Goal: Task Accomplishment & Management: Manage account settings

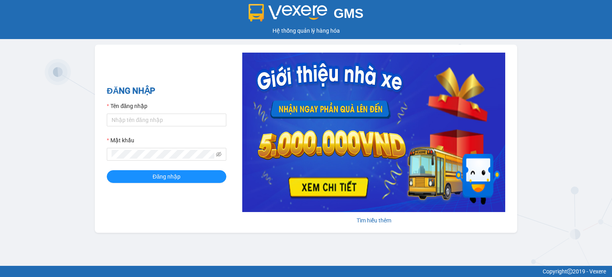
click at [178, 111] on div "Tên đăng nhập" at bounding box center [167, 108] width 120 height 12
click at [174, 117] on input "Tên đăng nhập" at bounding box center [167, 120] width 120 height 13
type input "thach.tuantrung"
click at [107, 170] on button "Đăng nhập" at bounding box center [167, 176] width 120 height 13
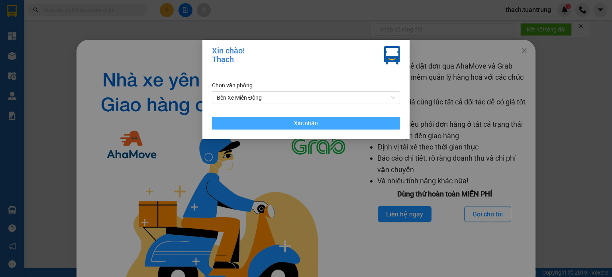
click at [316, 119] on button "Xác nhận" at bounding box center [306, 123] width 188 height 13
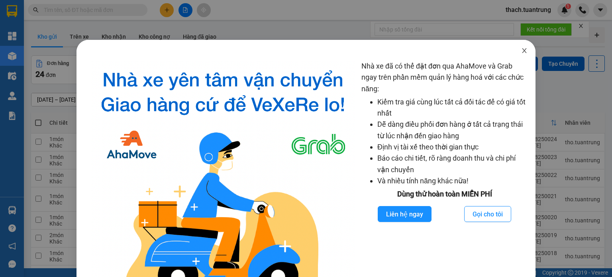
click at [522, 51] on icon "close" at bounding box center [524, 50] width 4 height 5
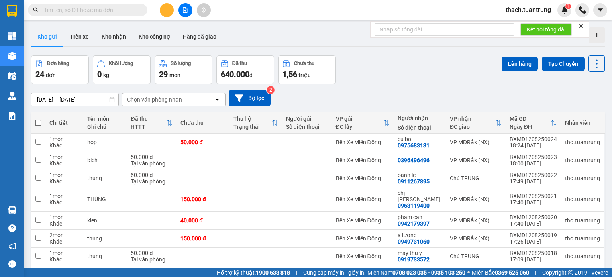
click at [43, 34] on button "Kho gửi" at bounding box center [47, 36] width 32 height 19
click at [89, 100] on input "11/08/2025 – 13/08/2025" at bounding box center [74, 99] width 87 height 13
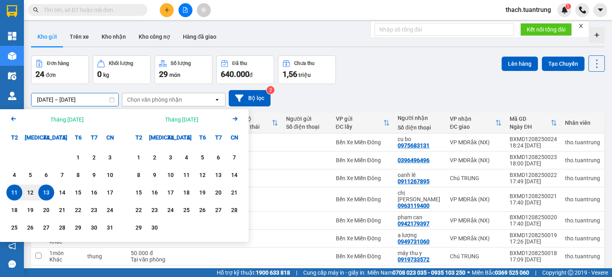
click at [46, 194] on div "13" at bounding box center [46, 193] width 11 height 10
click at [45, 194] on div "13" at bounding box center [46, 193] width 11 height 10
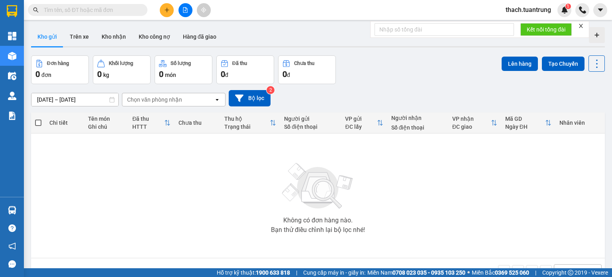
click at [46, 98] on input "13/08/2025 – 13/08/2025" at bounding box center [74, 99] width 87 height 13
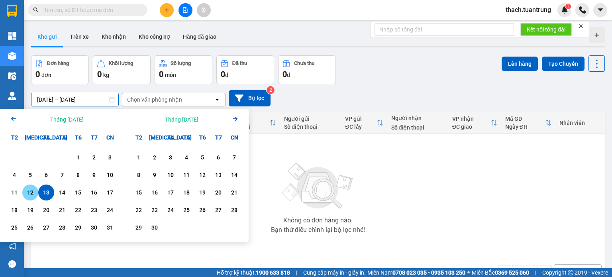
click at [33, 192] on div "12" at bounding box center [30, 193] width 11 height 10
type input "12/08/2025 – 12/08/2025"
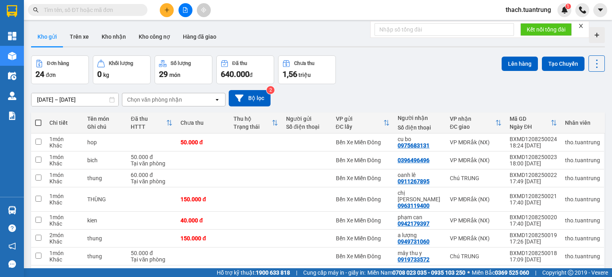
click at [36, 124] on span at bounding box center [38, 123] width 6 height 6
click at [38, 119] on input "checkbox" at bounding box center [38, 119] width 0 height 0
checkbox input "true"
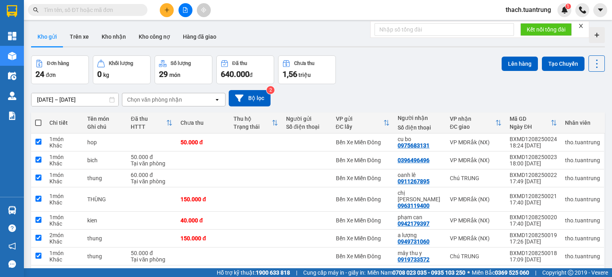
checkbox input "true"
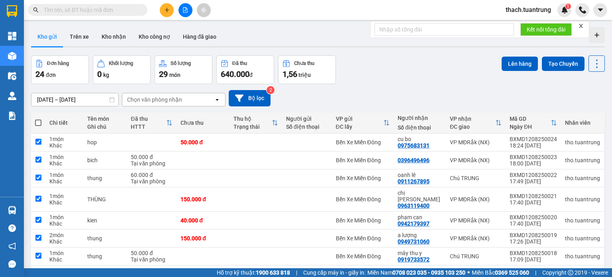
checkbox input "true"
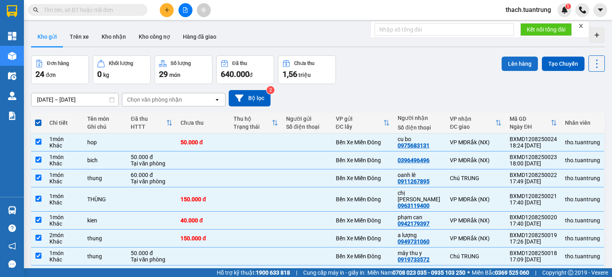
click at [512, 65] on button "Lên hàng" at bounding box center [520, 64] width 36 height 14
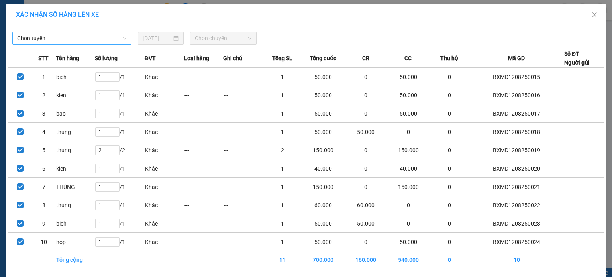
click at [102, 42] on span "Chọn tuyến" at bounding box center [72, 38] width 110 height 12
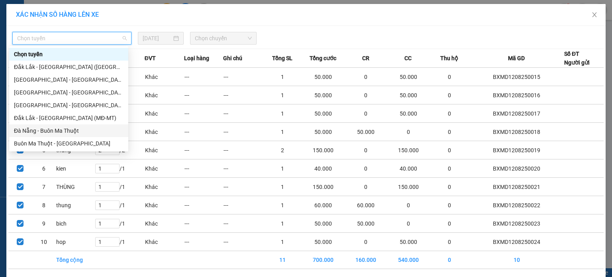
scroll to position [38, 0]
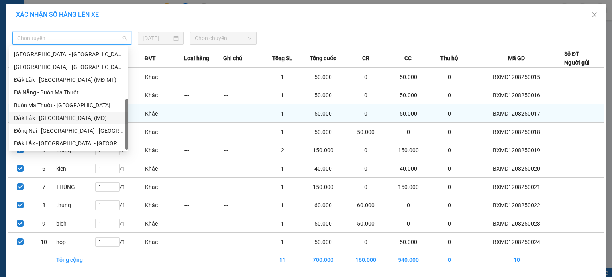
click at [47, 118] on div "Đắk Lắk - Sài Gòn (MĐ)" at bounding box center [69, 118] width 110 height 9
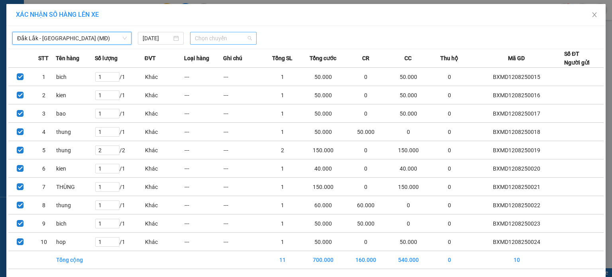
click at [211, 33] on span "Chọn chuyến" at bounding box center [223, 38] width 57 height 12
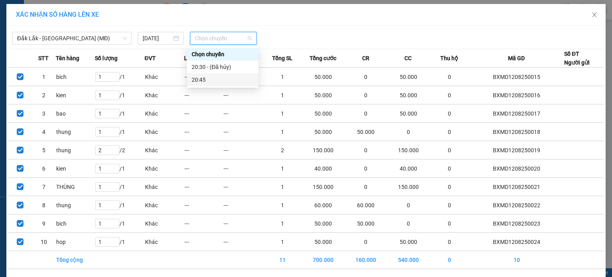
click at [208, 80] on div "20:45" at bounding box center [223, 79] width 62 height 9
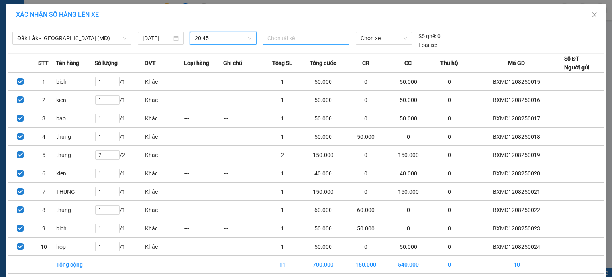
click at [300, 40] on div at bounding box center [306, 38] width 83 height 10
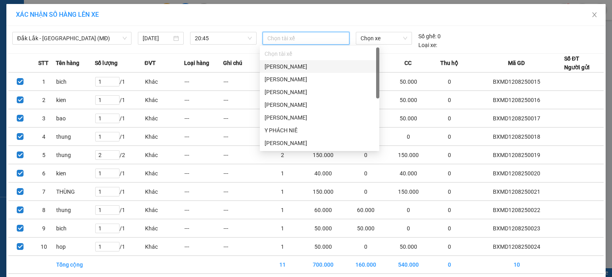
click at [300, 40] on div at bounding box center [306, 38] width 83 height 10
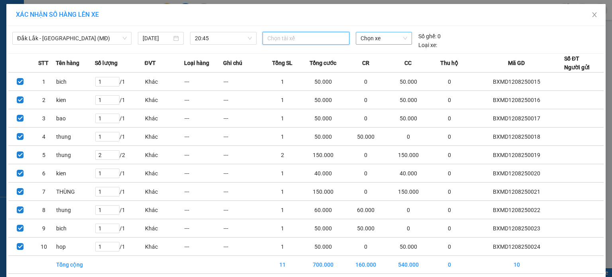
click at [361, 37] on span "Chọn xe" at bounding box center [384, 38] width 46 height 12
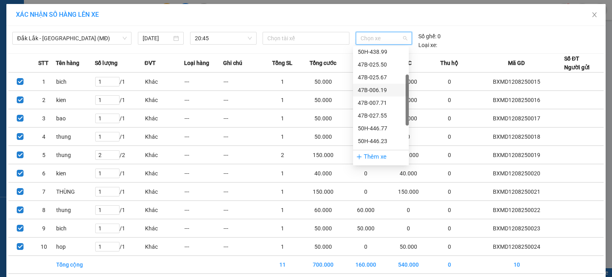
scroll to position [140, 0]
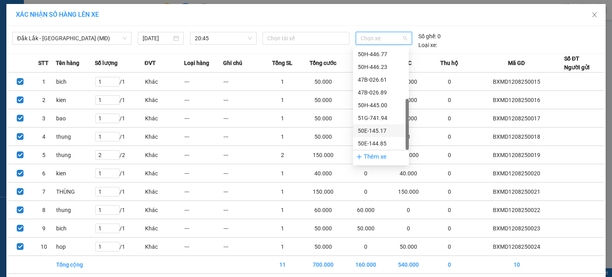
click at [377, 130] on div "50E-145.17" at bounding box center [381, 130] width 46 height 9
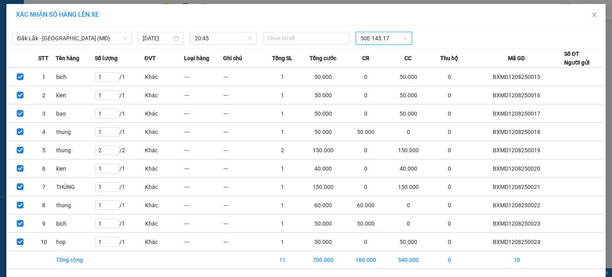
click at [474, 27] on div "Đắk Lắk - Sài Gòn (MĐ) 13/08/2025 20:45 Chọn tài xế 50E-145.17 50E-145.17 STT T…" at bounding box center [305, 161] width 599 height 270
click at [324, 35] on div at bounding box center [306, 38] width 83 height 10
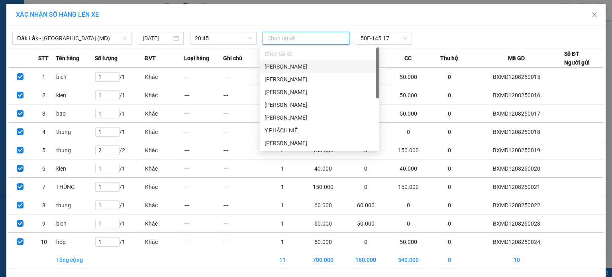
click at [292, 67] on div "Nguyễn Thanh Hiệp" at bounding box center [320, 66] width 110 height 9
click at [439, 26] on div "Đắk Lắk - Sài Gòn (MĐ) 13/08/2025 20:45 Nguyễn Thanh Hiệp 50E-145.17 STT Tên hà…" at bounding box center [305, 161] width 599 height 270
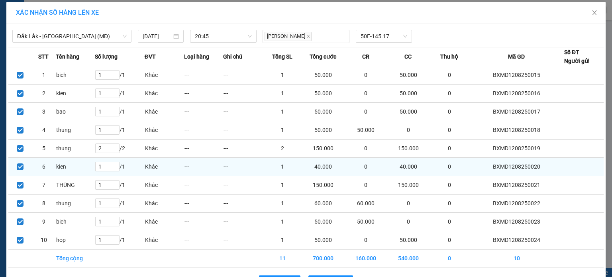
scroll to position [0, 0]
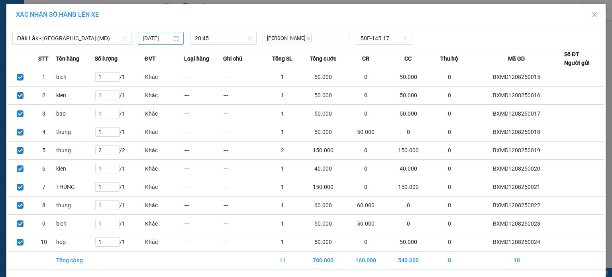
click at [152, 35] on input "13/08/2025" at bounding box center [157, 38] width 29 height 9
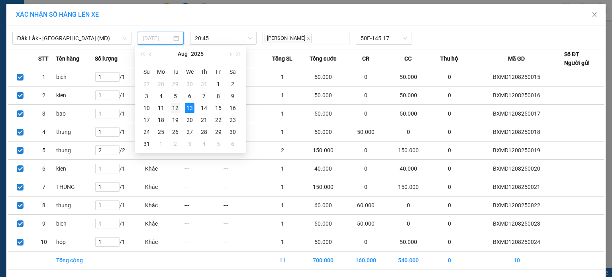
click at [179, 110] on div "12" at bounding box center [176, 108] width 10 height 10
type input "12/08/2025"
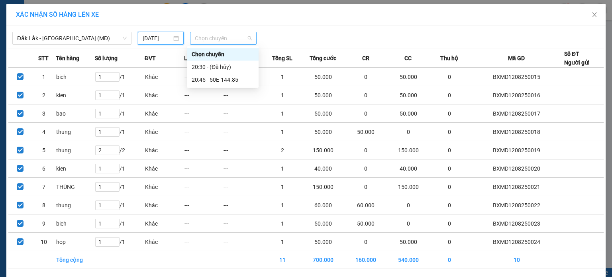
click at [223, 37] on span "Chọn chuyến" at bounding box center [223, 38] width 57 height 12
click at [213, 79] on div "20:45 - 50E-144.85" at bounding box center [223, 79] width 62 height 9
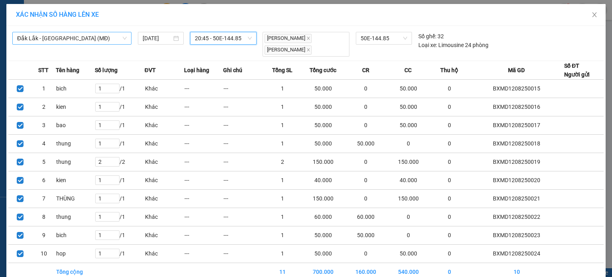
click at [70, 39] on span "Đắk Lắk - Sài Gòn (MĐ)" at bounding box center [72, 38] width 110 height 12
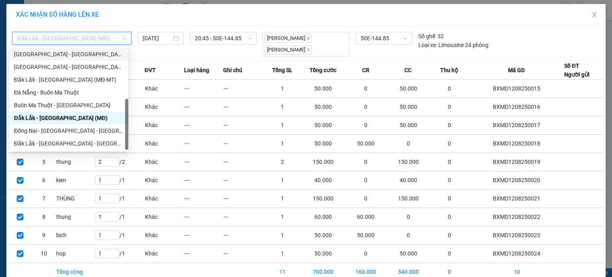
click at [52, 56] on div "Sài Gòn - Đắk Lắk (MĐ)" at bounding box center [69, 54] width 110 height 9
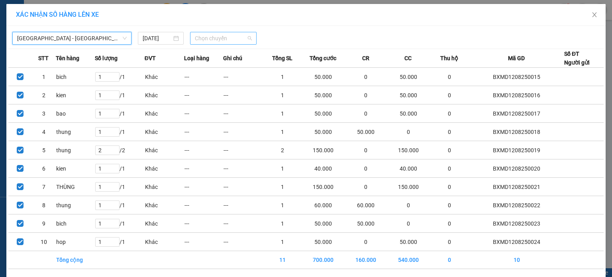
click at [221, 39] on span "Chọn chuyến" at bounding box center [223, 38] width 57 height 12
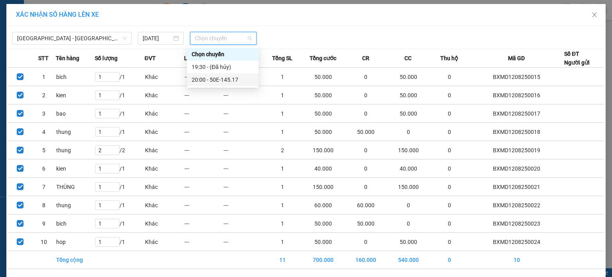
click at [222, 83] on div "20:00 - 50E-145.17" at bounding box center [223, 79] width 62 height 9
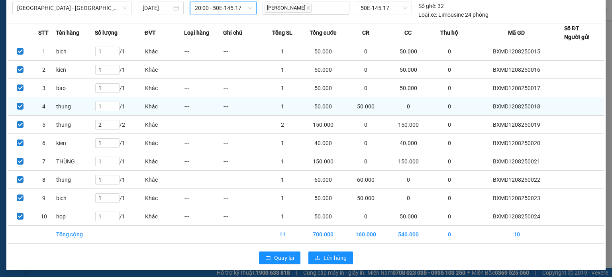
scroll to position [32, 0]
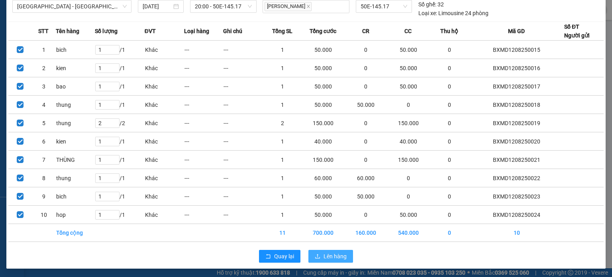
click at [327, 256] on span "Lên hàng" at bounding box center [335, 256] width 23 height 9
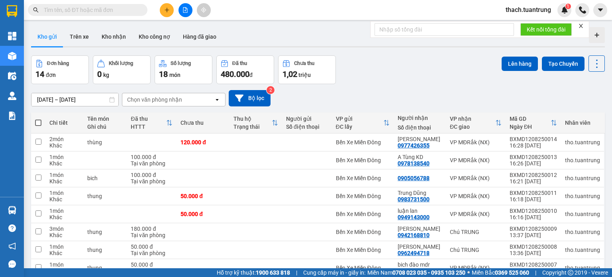
click at [55, 36] on button "Kho gửi" at bounding box center [47, 36] width 32 height 19
click at [204, 104] on div "Chọn văn phòng nhận" at bounding box center [168, 99] width 92 height 13
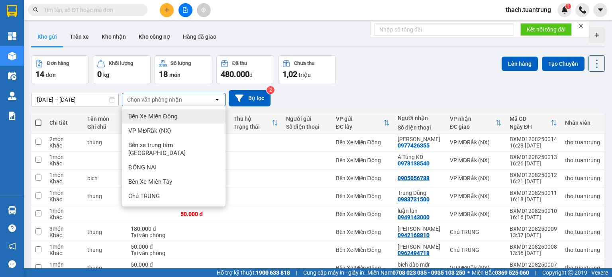
click at [157, 120] on div "Bến Xe Miền Đông" at bounding box center [174, 116] width 104 height 14
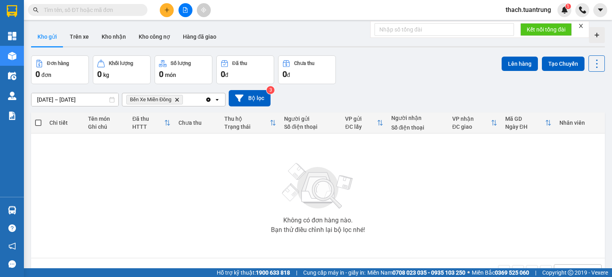
click at [177, 100] on icon "Delete" at bounding box center [177, 99] width 5 height 5
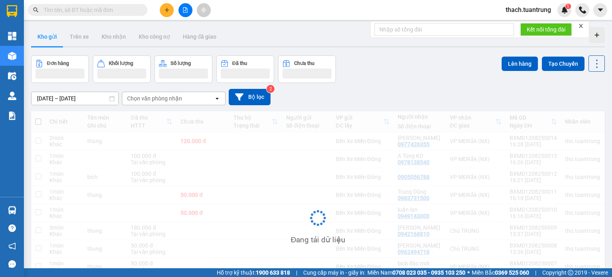
click at [177, 100] on div "Chọn văn phòng nhận" at bounding box center [154, 98] width 55 height 8
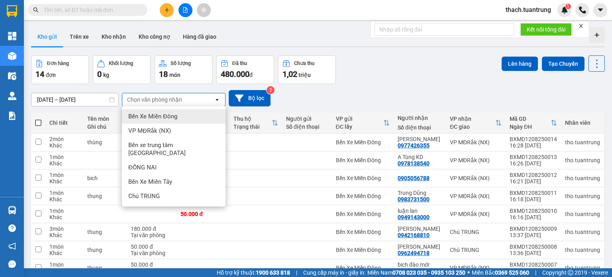
click at [168, 118] on span "Bến Xe Miền Đông" at bounding box center [152, 116] width 49 height 8
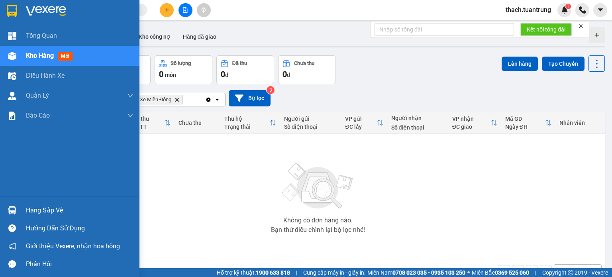
click at [45, 212] on div "Hàng sắp về" at bounding box center [80, 210] width 108 height 12
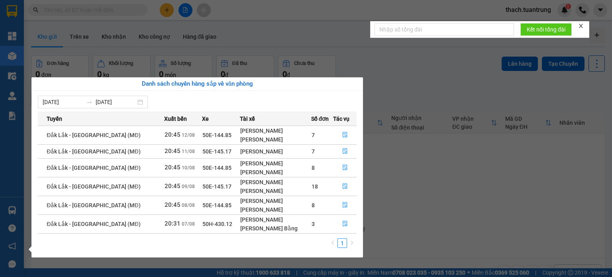
click at [497, 186] on section "Kết quả tìm kiếm ( 0 ) Bộ lọc No Data thach.tuantrung 1 Tổng Quan Kho hàng mới …" at bounding box center [306, 138] width 612 height 277
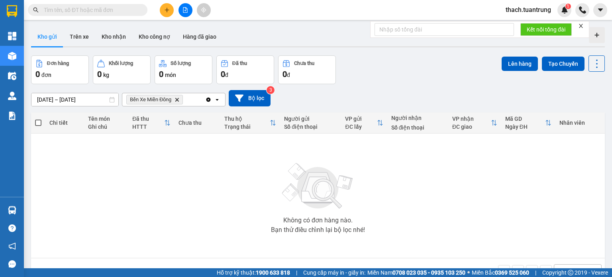
click at [609, 6] on div "thach.tuantrung 1" at bounding box center [555, 10] width 113 height 14
click at [604, 8] on button at bounding box center [600, 10] width 14 height 14
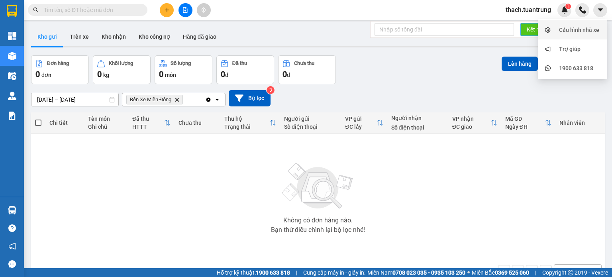
click at [552, 33] on div at bounding box center [548, 30] width 10 height 9
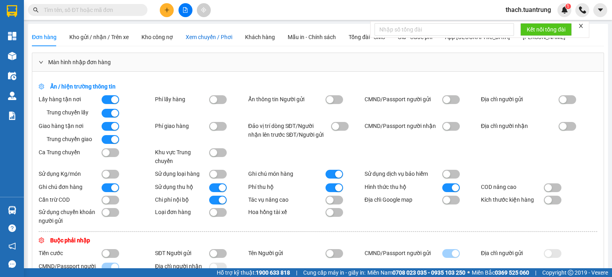
click at [206, 37] on span "Xem chuyến / Phơi" at bounding box center [209, 37] width 47 height 6
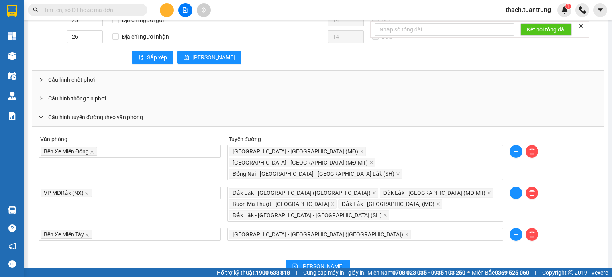
scroll to position [718, 0]
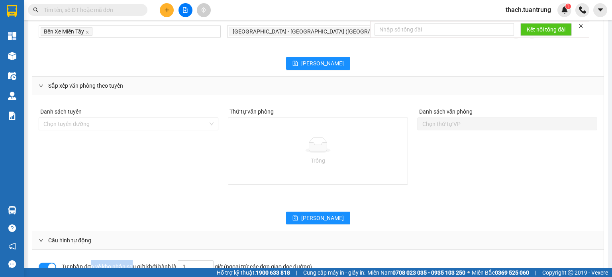
drag, startPoint x: 89, startPoint y: 226, endPoint x: 150, endPoint y: 233, distance: 61.0
click at [134, 260] on div "Tự nhập đơn về kho nhận sau giờ khởi hành là 1 giờ (ngoại trừ các đơn giao dọc …" at bounding box center [248, 266] width 373 height 13
click at [150, 260] on div "Tự nhập đơn về kho nhận sau giờ khởi hành là 1 giờ (ngoại trừ các đơn giao dọc …" at bounding box center [248, 266] width 373 height 13
drag, startPoint x: 137, startPoint y: 226, endPoint x: 152, endPoint y: 226, distance: 14.7
click at [152, 260] on div "Tự nhập đơn về kho nhận sau giờ khởi hành là 1 giờ (ngoại trừ các đơn giao dọc …" at bounding box center [248, 266] width 373 height 13
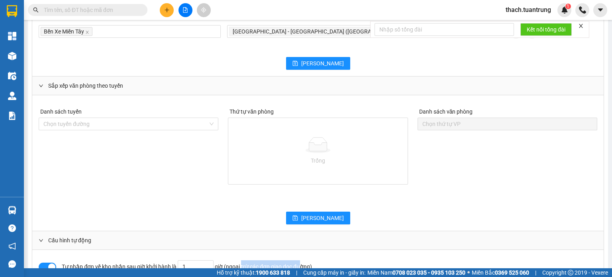
drag, startPoint x: 242, startPoint y: 226, endPoint x: 311, endPoint y: 224, distance: 68.6
click at [303, 260] on div "Tự nhập đơn về kho nhận sau giờ khởi hành là 1 giờ (ngoại trừ các đơn giao dọc …" at bounding box center [248, 266] width 373 height 13
drag, startPoint x: 314, startPoint y: 224, endPoint x: 317, endPoint y: 227, distance: 4.8
click at [314, 260] on div "Tự nhập đơn về kho nhận sau giờ khởi hành là 1 giờ (ngoại trừ các đơn giao dọc …" at bounding box center [248, 266] width 373 height 13
drag, startPoint x: 317, startPoint y: 227, endPoint x: 222, endPoint y: 229, distance: 95.3
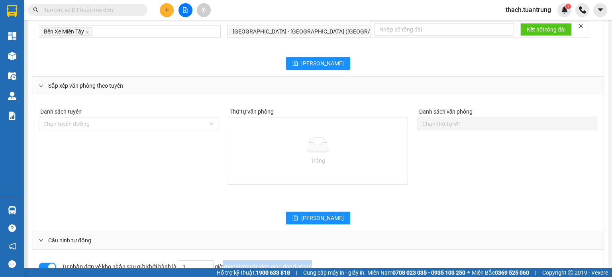
click at [222, 260] on div "Tự nhập đơn về kho nhận sau giờ khởi hành là 1 giờ (ngoại trừ các đơn giao dọc …" at bounding box center [248, 266] width 373 height 13
drag, startPoint x: 215, startPoint y: 229, endPoint x: 323, endPoint y: 228, distance: 108.4
click at [318, 260] on div "Tự nhập đơn về kho nhận sau giờ khởi hành là 1 giờ (ngoại trừ các đơn giao dọc …" at bounding box center [248, 266] width 373 height 13
click at [323, 260] on div "Tự nhập đơn về kho nhận sau giờ khởi hành là 1 giờ (ngoại trừ các đơn giao dọc …" at bounding box center [248, 266] width 373 height 13
drag, startPoint x: 320, startPoint y: 228, endPoint x: 215, endPoint y: 229, distance: 104.8
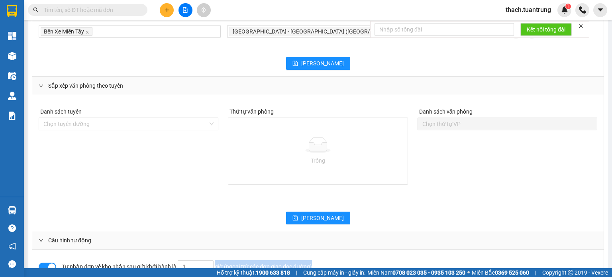
click at [215, 260] on div "Tự nhập đơn về kho nhận sau giờ khởi hành là 1 giờ (ngoại trừ các đơn giao dọc …" at bounding box center [248, 266] width 373 height 13
click at [214, 260] on div "Tự nhập đơn về kho nhận sau giờ khởi hành là 1 giờ (ngoại trừ các đơn giao dọc …" at bounding box center [248, 266] width 373 height 13
click at [190, 261] on input "1" at bounding box center [195, 267] width 35 height 12
click at [216, 260] on div "Tự nhập đơn về kho nhận sau giờ khởi hành là 1 giờ (ngoại trừ các đơn giao dọc …" at bounding box center [248, 266] width 373 height 13
type input "0"
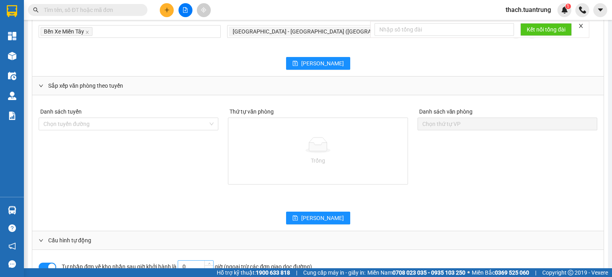
click at [208, 268] on icon "down" at bounding box center [209, 269] width 3 height 3
drag, startPoint x: 48, startPoint y: 229, endPoint x: 65, endPoint y: 232, distance: 17.0
click at [49, 263] on button "button" at bounding box center [48, 267] width 18 height 9
type input "1"
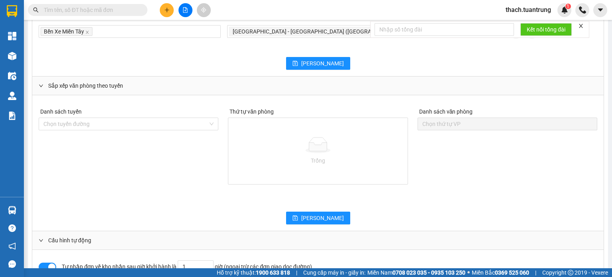
type input "0"
click at [209, 268] on icon "down" at bounding box center [209, 269] width 3 height 3
click at [190, 261] on input "0" at bounding box center [195, 267] width 35 height 12
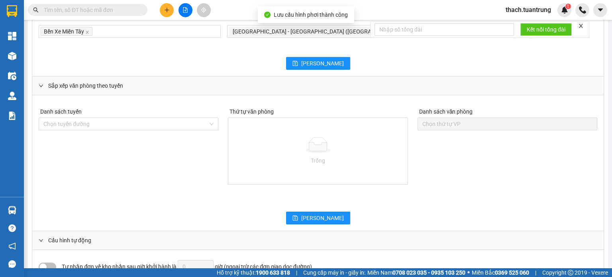
click at [51, 263] on button "button" at bounding box center [48, 267] width 18 height 9
type input "1"
click at [139, 118] on input "search" at bounding box center [125, 124] width 165 height 12
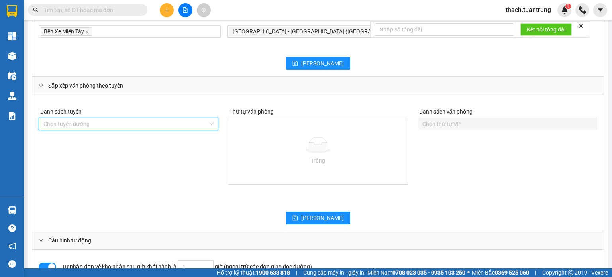
click at [140, 118] on input "search" at bounding box center [125, 124] width 165 height 12
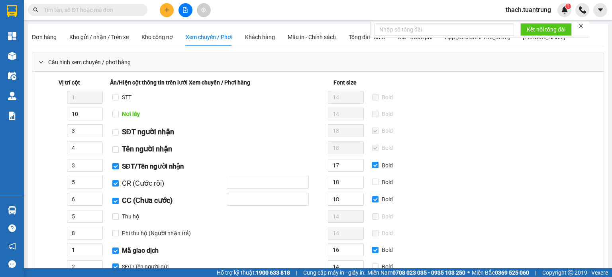
scroll to position [0, 0]
click at [581, 23] on div at bounding box center [581, 26] width 6 height 6
click at [581, 26] on icon "close" at bounding box center [581, 26] width 6 height 6
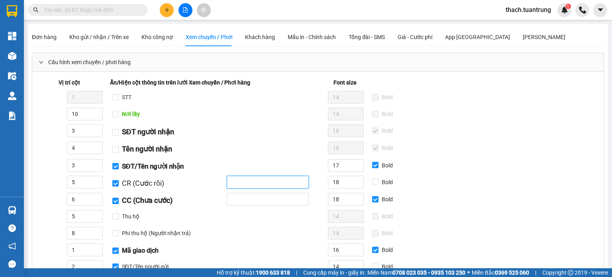
click at [279, 185] on input "text" at bounding box center [268, 182] width 82 height 13
click at [271, 185] on input "text" at bounding box center [268, 182] width 82 height 13
click at [263, 198] on input "text" at bounding box center [268, 199] width 82 height 13
click at [147, 183] on span "CR (Cước rồi)" at bounding box center [143, 183] width 42 height 8
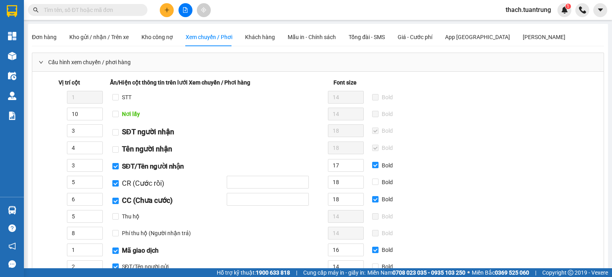
click at [119, 183] on input "CR (Cước rồi)" at bounding box center [115, 183] width 6 height 6
drag, startPoint x: 147, startPoint y: 183, endPoint x: 132, endPoint y: 183, distance: 15.1
click at [147, 183] on span "CR (Cước rồi)" at bounding box center [143, 183] width 42 height 8
click at [119, 183] on input "CR (Cước rồi)" at bounding box center [115, 183] width 6 height 6
click at [123, 183] on span "CR (Cước rồi)" at bounding box center [143, 183] width 42 height 8
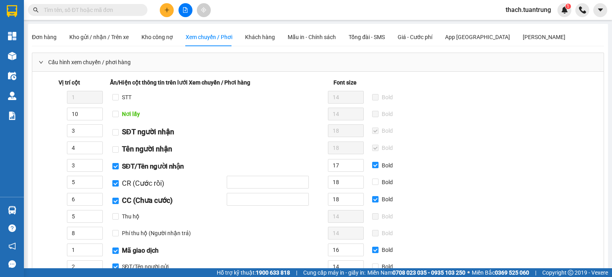
click at [119, 183] on input "CR (Cước rồi)" at bounding box center [115, 183] width 6 height 6
click at [122, 183] on span "CR (Cước rồi)" at bounding box center [143, 183] width 42 height 8
click at [119, 183] on input "CR (Cước rồi)" at bounding box center [115, 183] width 6 height 6
checkbox input "true"
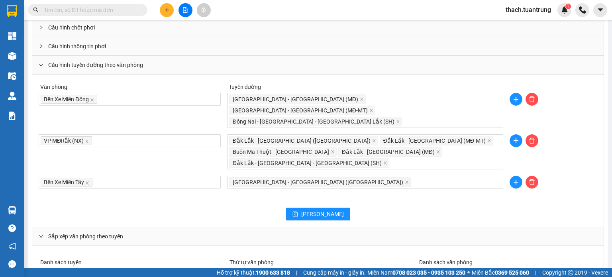
scroll to position [598, 0]
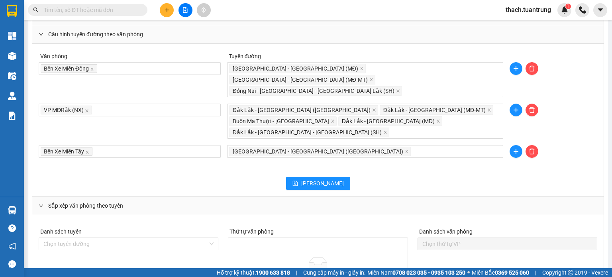
click at [42, 203] on icon "right" at bounding box center [41, 205] width 5 height 5
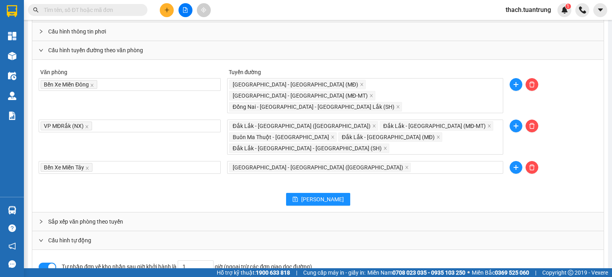
click at [43, 217] on div at bounding box center [44, 221] width 10 height 9
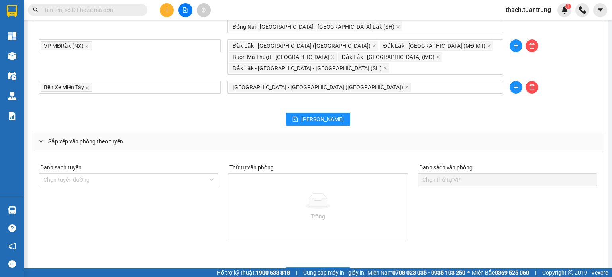
scroll to position [664, 0]
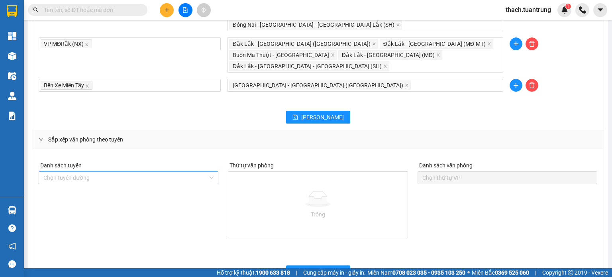
click at [143, 172] on input "search" at bounding box center [125, 178] width 165 height 12
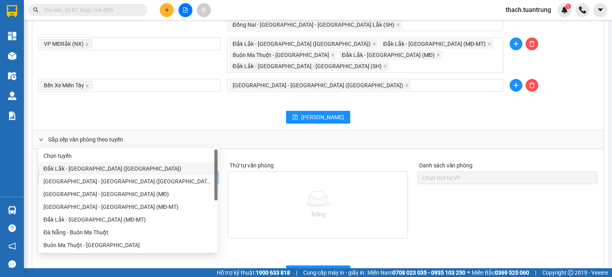
click at [84, 167] on div "Đắk Lắk - Sài Gòn (MT)" at bounding box center [127, 168] width 169 height 9
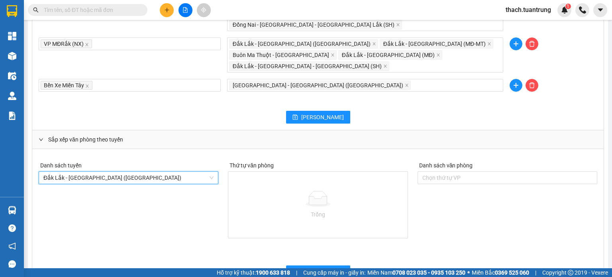
click at [289, 172] on div "Trống" at bounding box center [317, 205] width 179 height 66
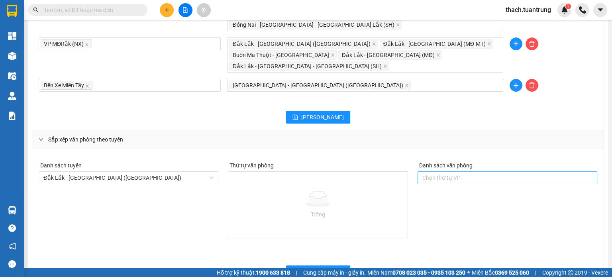
click at [471, 173] on div at bounding box center [508, 178] width 176 height 10
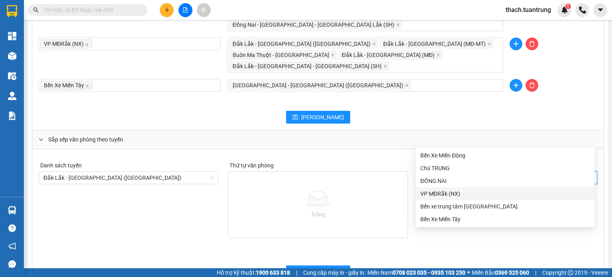
click at [440, 194] on div "VP MĐRắk (NX)" at bounding box center [504, 193] width 169 height 9
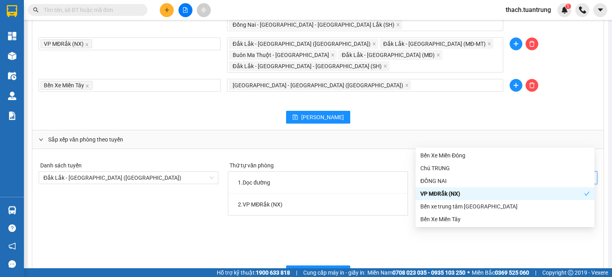
click at [439, 195] on div "VP MĐRắk (NX)" at bounding box center [502, 193] width 164 height 9
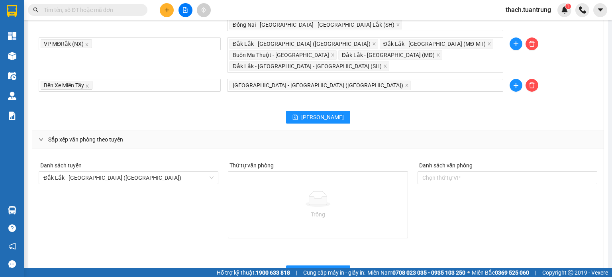
click at [211, 183] on div "Danh sách tuyến Đắk Lắk - Sài Gòn (MT) Thứ tự văn phòng Trống Danh sách văn phò…" at bounding box center [318, 209] width 568 height 100
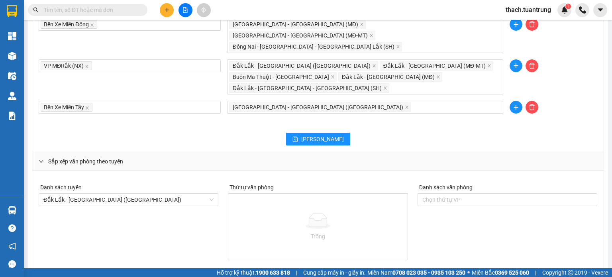
scroll to position [718, 0]
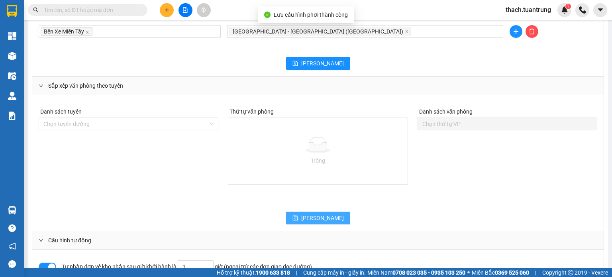
click at [317, 214] on span "Lưu" at bounding box center [322, 218] width 43 height 9
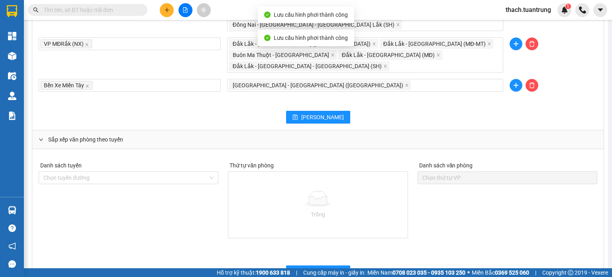
scroll to position [652, 0]
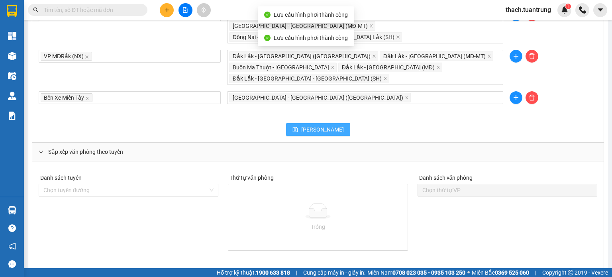
click at [323, 125] on span "Lưu" at bounding box center [322, 129] width 43 height 9
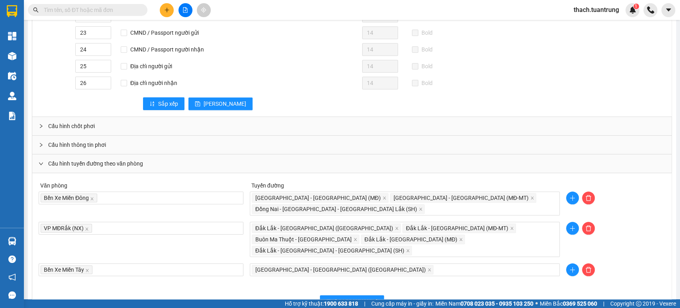
scroll to position [468, 0]
click at [66, 138] on div "Cấu hình thông tin phơi" at bounding box center [352, 145] width 640 height 18
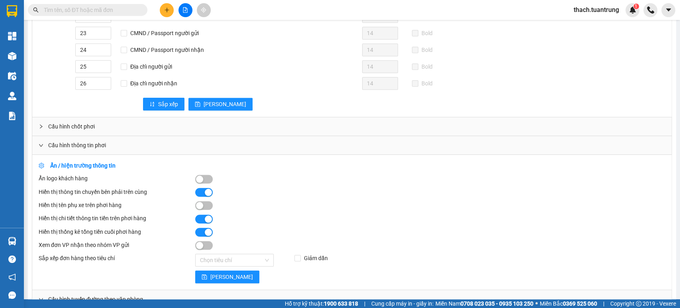
click at [203, 177] on button "button" at bounding box center [204, 179] width 18 height 9
click at [201, 177] on button "button" at bounding box center [204, 179] width 18 height 9
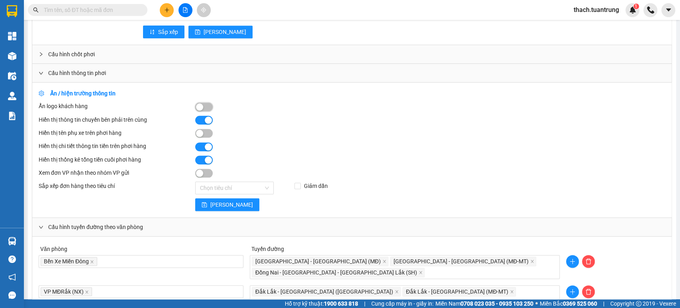
scroll to position [542, 0]
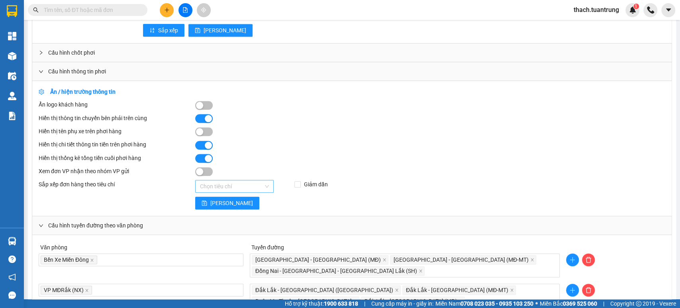
click at [231, 181] on input "search" at bounding box center [231, 186] width 63 height 12
click at [242, 182] on input "search" at bounding box center [231, 186] width 63 height 12
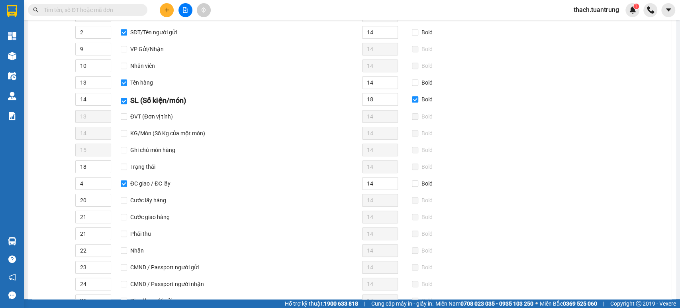
scroll to position [0, 0]
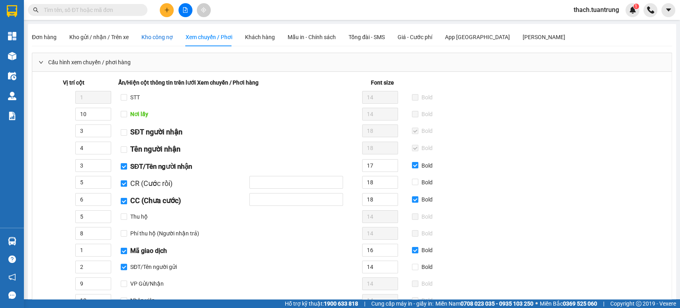
drag, startPoint x: 157, startPoint y: 38, endPoint x: 212, endPoint y: 39, distance: 55.0
click at [157, 37] on div "Kho công nợ" at bounding box center [156, 37] width 31 height 9
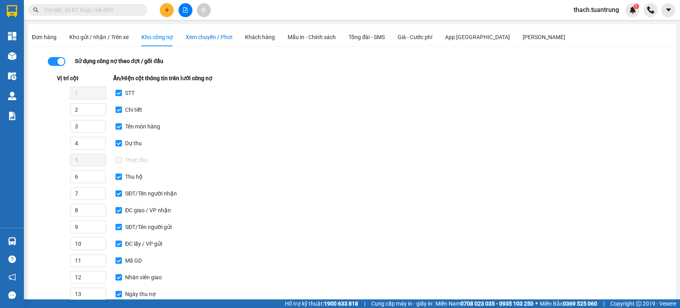
drag, startPoint x: 211, startPoint y: 37, endPoint x: 210, endPoint y: 41, distance: 4.5
click at [210, 37] on span "Xem chuyến / Phơi" at bounding box center [209, 37] width 47 height 6
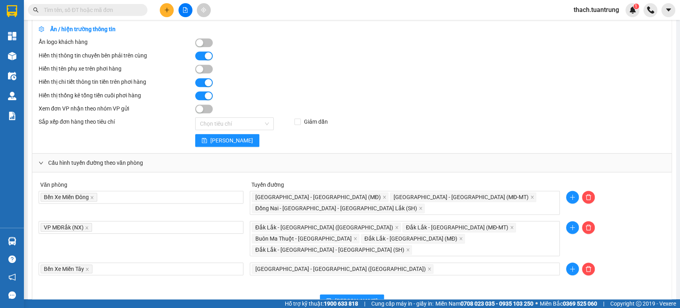
scroll to position [603, 0]
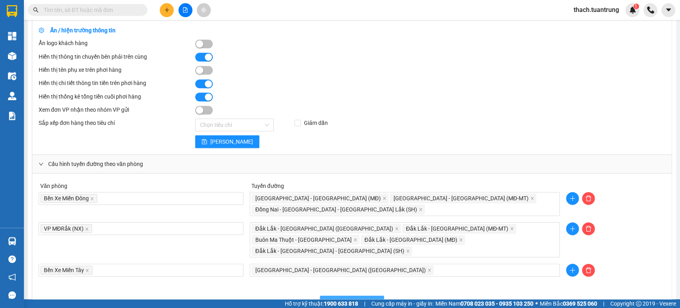
click at [332, 277] on icon "save" at bounding box center [329, 302] width 6 height 6
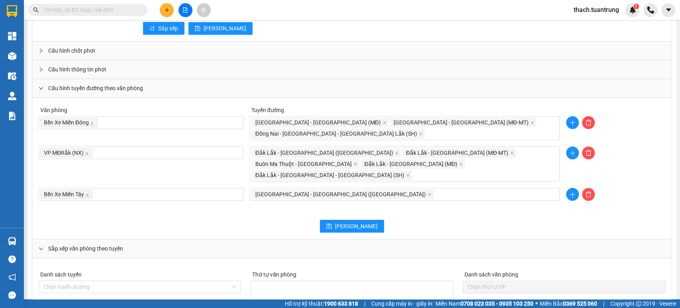
scroll to position [542, 0]
